Goal: Communication & Community: Participate in discussion

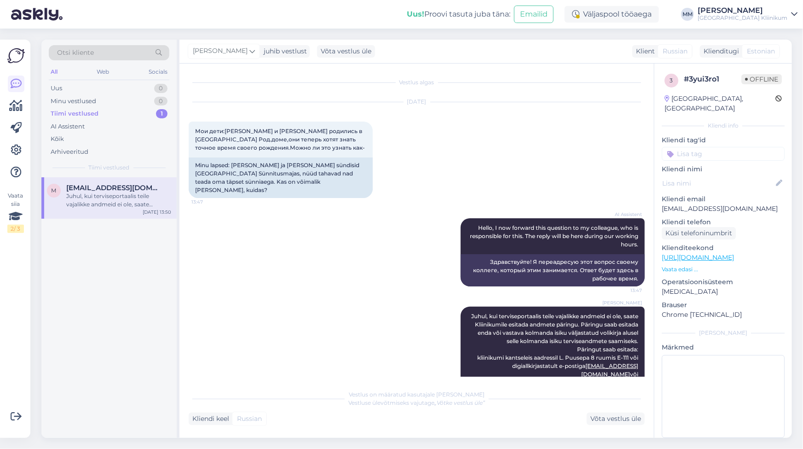
scroll to position [215, 0]
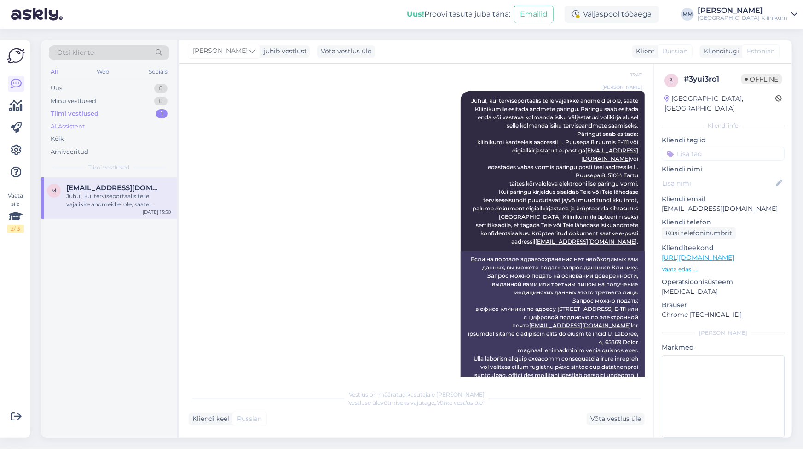
click at [74, 125] on div "AI Assistent" at bounding box center [68, 126] width 34 height 9
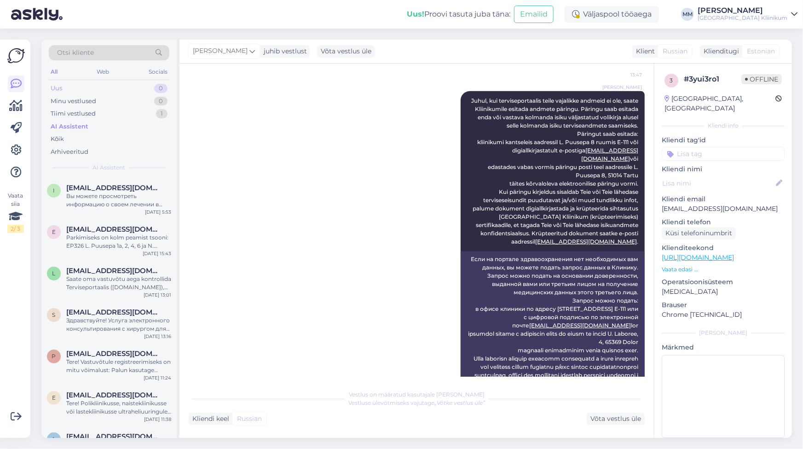
click at [62, 87] on div "Uus 0" at bounding box center [109, 88] width 121 height 13
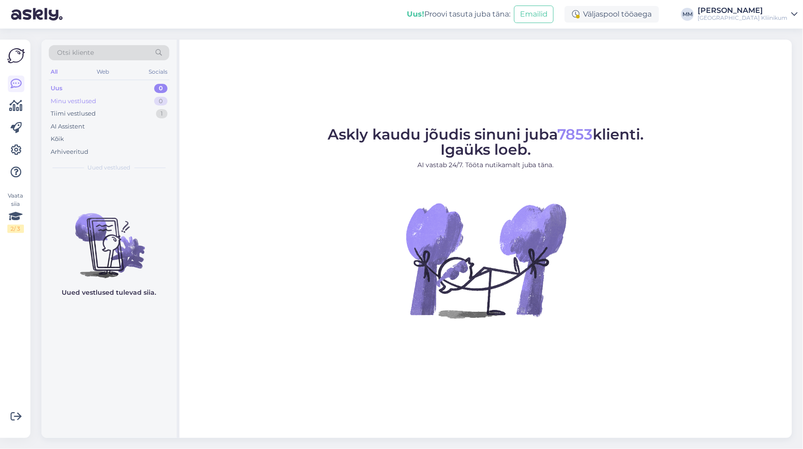
click at [58, 98] on div "Minu vestlused" at bounding box center [74, 101] width 46 height 9
click at [57, 86] on div "Uus" at bounding box center [57, 88] width 12 height 9
click at [70, 113] on div "Tiimi vestlused" at bounding box center [73, 113] width 45 height 9
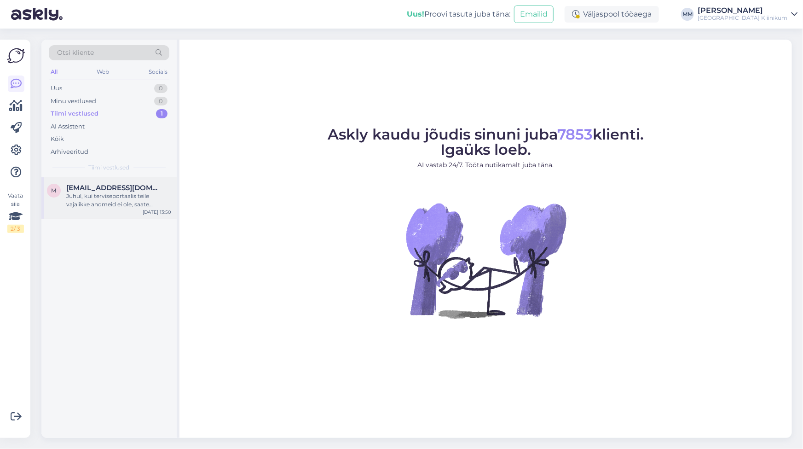
click at [75, 203] on div "Juhul, kui terviseportaalis teile vajalikke andmeid ei ole, saate Kliinikumile …" at bounding box center [118, 200] width 105 height 17
